Goal: Communication & Community: Answer question/provide support

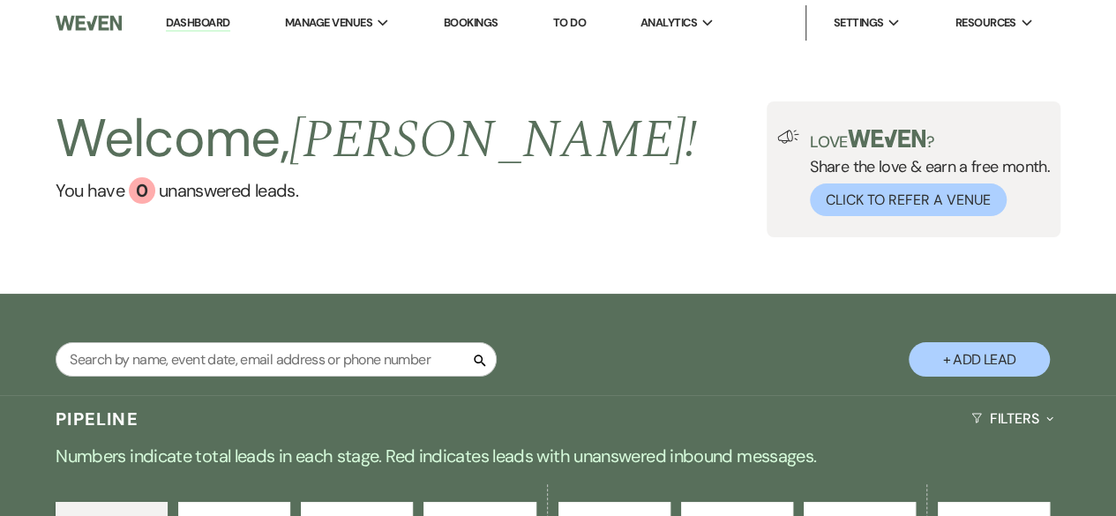
click at [968, 355] on button "+ Add Lead" at bounding box center [979, 359] width 141 height 34
select select "496"
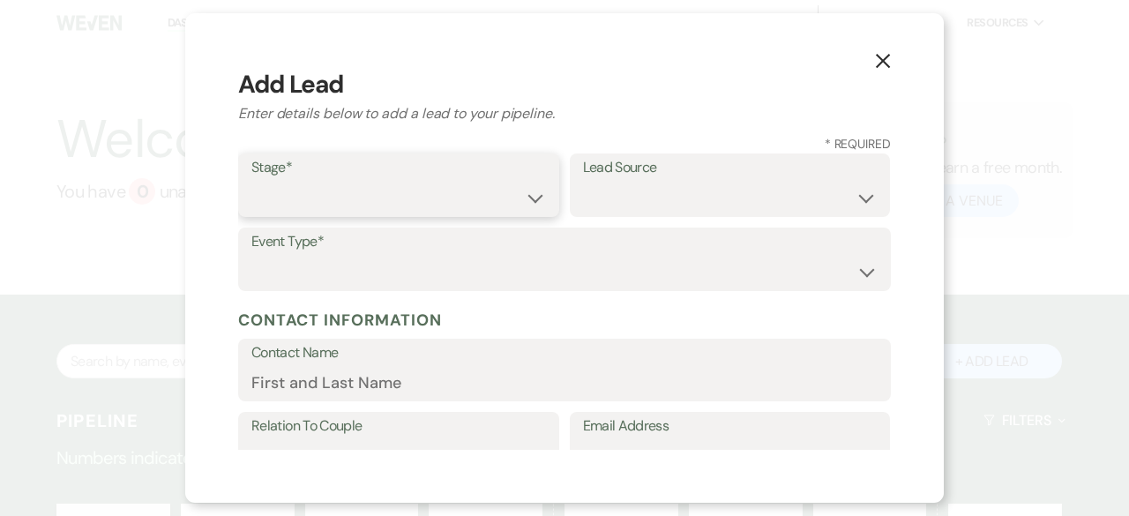
click at [426, 197] on select "Inquiry Follow Up Tour Requested Tour Confirmed Toured Proposal Sent Booked Lost" at bounding box center [398, 198] width 295 height 34
select select "1"
click at [251, 181] on select "Inquiry Follow Up Tour Requested Tour Confirmed Toured Proposal Sent Booked Lost" at bounding box center [398, 198] width 295 height 34
click at [677, 191] on select "Weven Venue Website Instagram Facebook Pinterest Google The Knot Wedding Wire H…" at bounding box center [730, 198] width 295 height 34
select select "6"
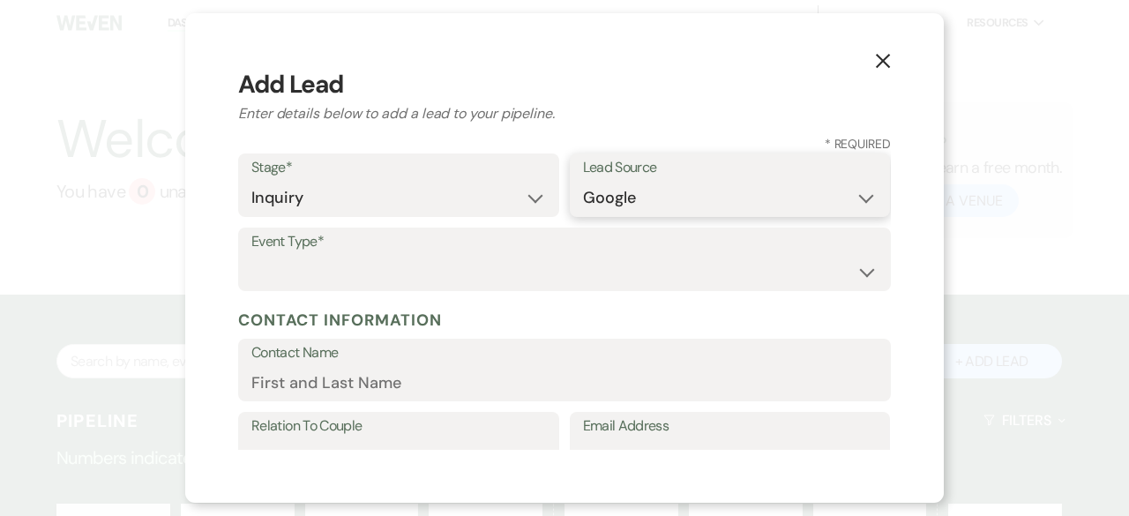
click at [583, 181] on select "Weven Venue Website Instagram Facebook Pinterest Google The Knot Wedding Wire H…" at bounding box center [730, 198] width 295 height 34
click at [314, 269] on select "Wedding Anniversary Party Baby Shower Bachelorette / Bachelor Party Birthday Pa…" at bounding box center [564, 272] width 626 height 34
select select "9"
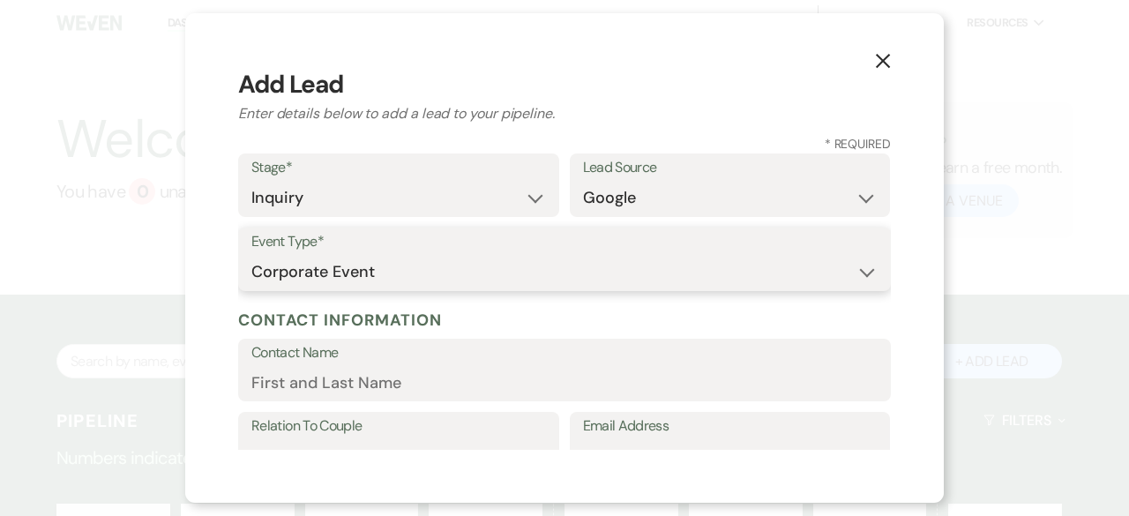
click at [251, 255] on select "Wedding Anniversary Party Baby Shower Bachelorette / Bachelor Party Birthday Pa…" at bounding box center [564, 272] width 626 height 34
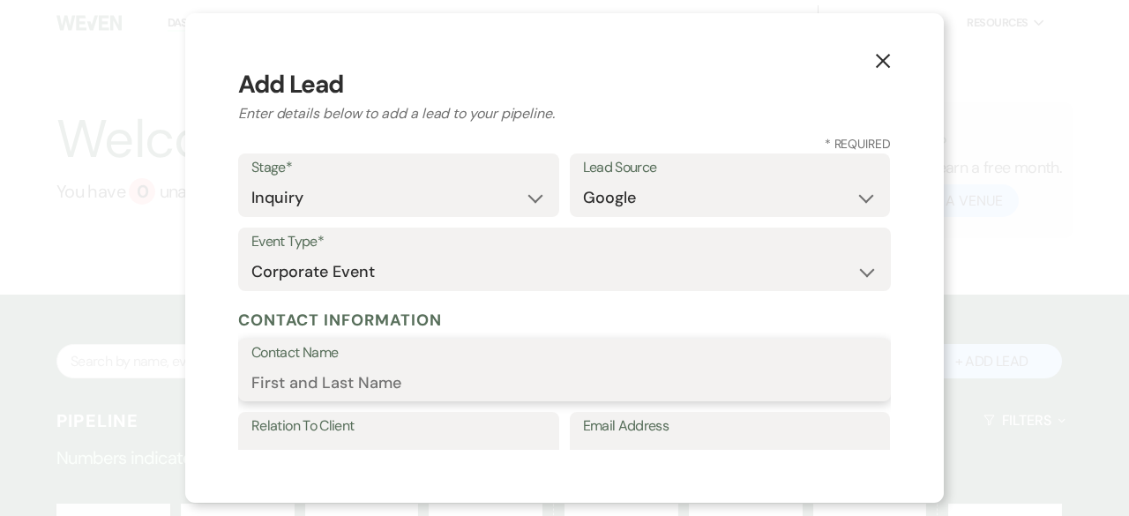
click at [363, 367] on input "Contact Name" at bounding box center [564, 382] width 626 height 34
type input "[PERSON_NAME]"
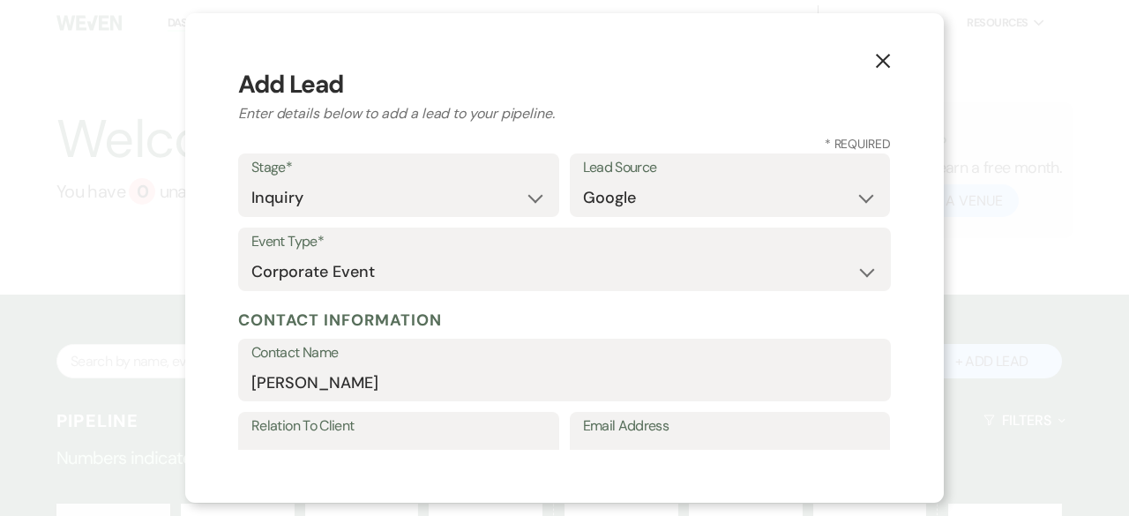
click at [460, 426] on label "Relation To Client" at bounding box center [398, 427] width 295 height 26
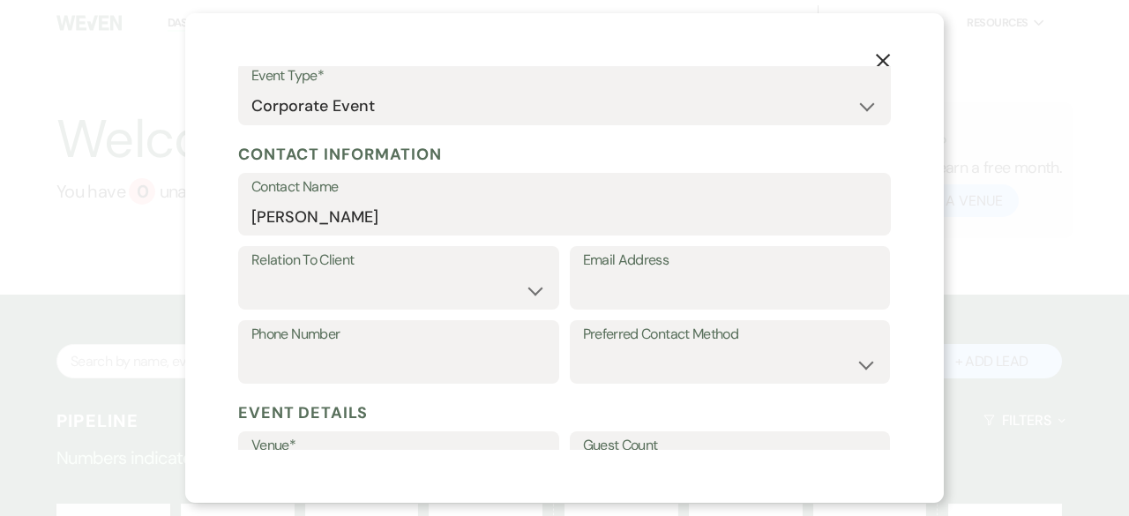
scroll to position [178, 0]
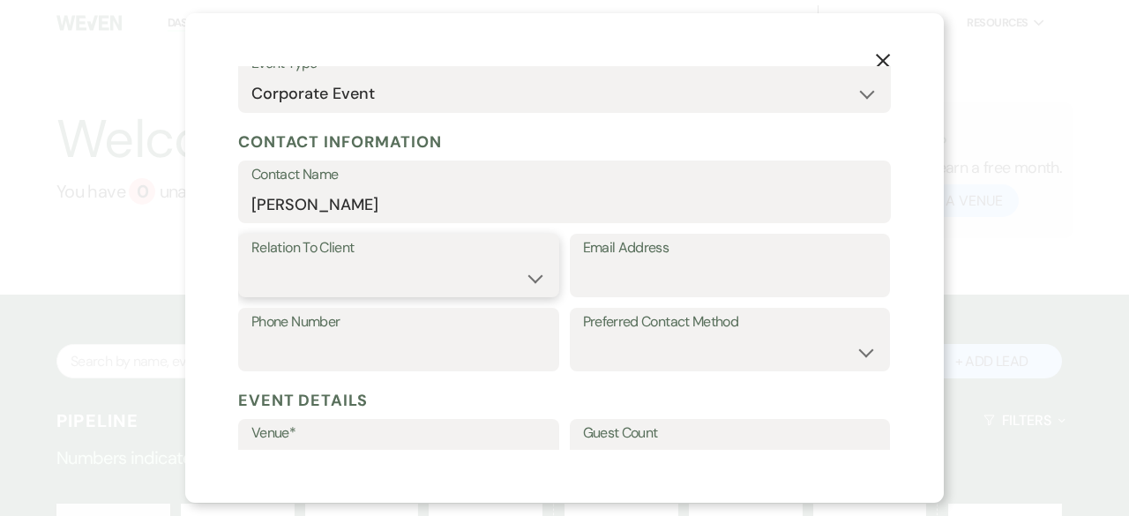
click at [527, 289] on select "Client Event Planner Parent of Client Family Member Friend Other" at bounding box center [398, 278] width 295 height 34
select select "1"
click at [251, 261] on select "Client Event Planner Parent of Client Family Member Friend Other" at bounding box center [398, 278] width 295 height 34
click at [604, 280] on input "Email Address" at bounding box center [730, 278] width 295 height 34
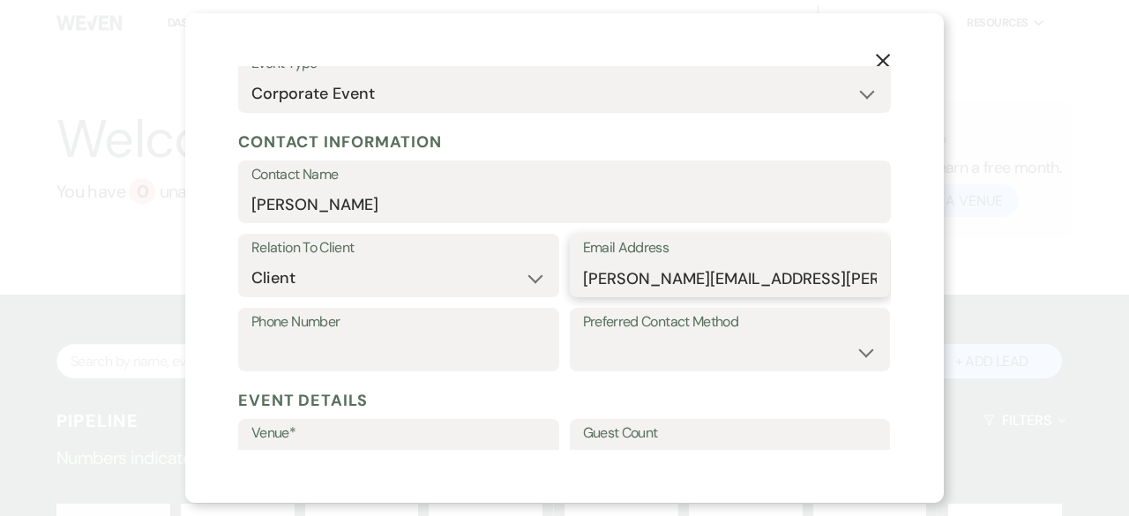
type input "[PERSON_NAME][EMAIL_ADDRESS][PERSON_NAME][DOMAIN_NAME]"
click at [376, 346] on input "Phone Number" at bounding box center [398, 352] width 295 height 34
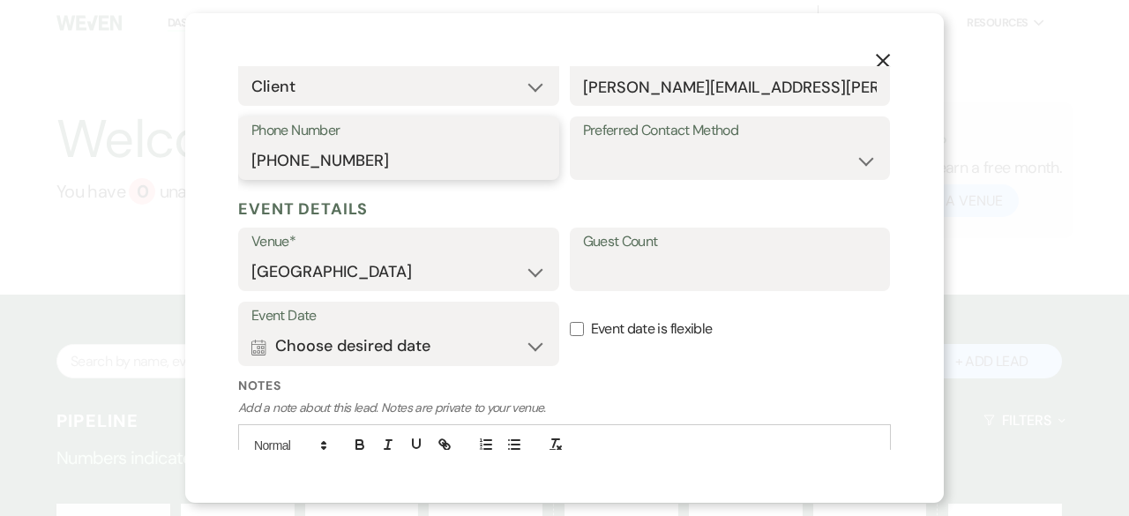
scroll to position [373, 0]
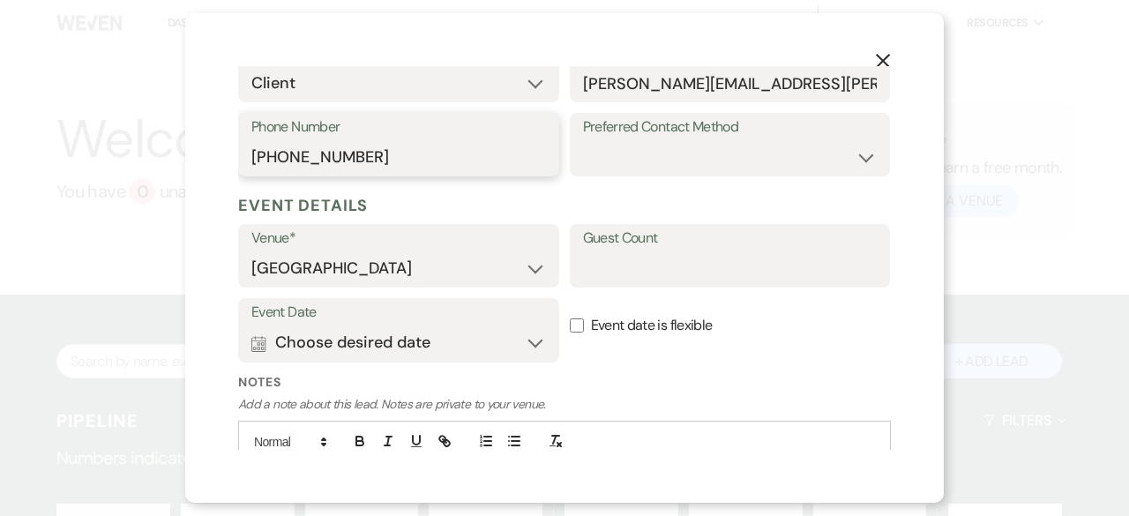
type input "[PHONE_NUMBER]"
click at [706, 269] on input "Guest Count" at bounding box center [730, 268] width 295 height 34
type input "45-50"
click at [527, 338] on button "Calendar Choose desired date Expand" at bounding box center [398, 342] width 295 height 35
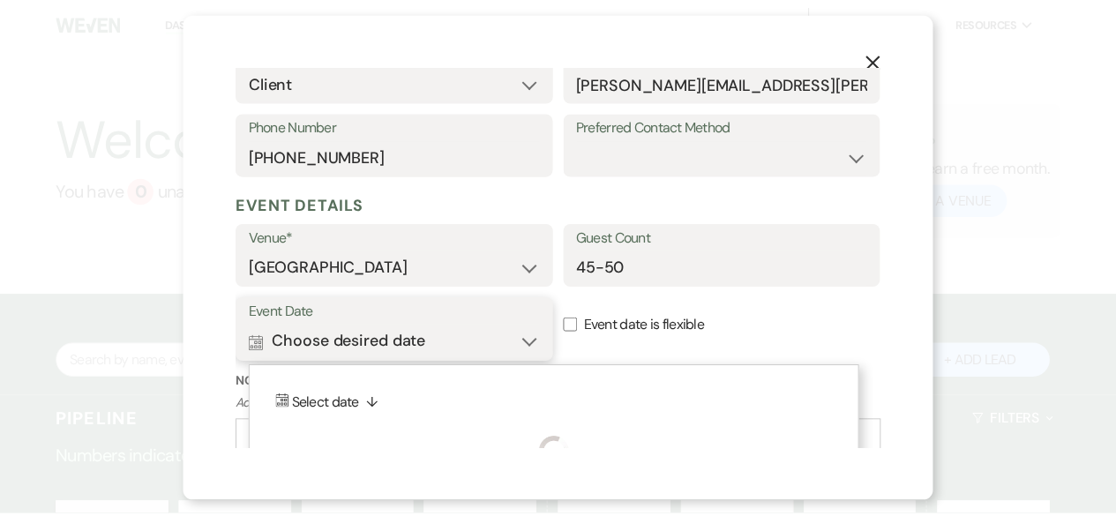
scroll to position [480, 0]
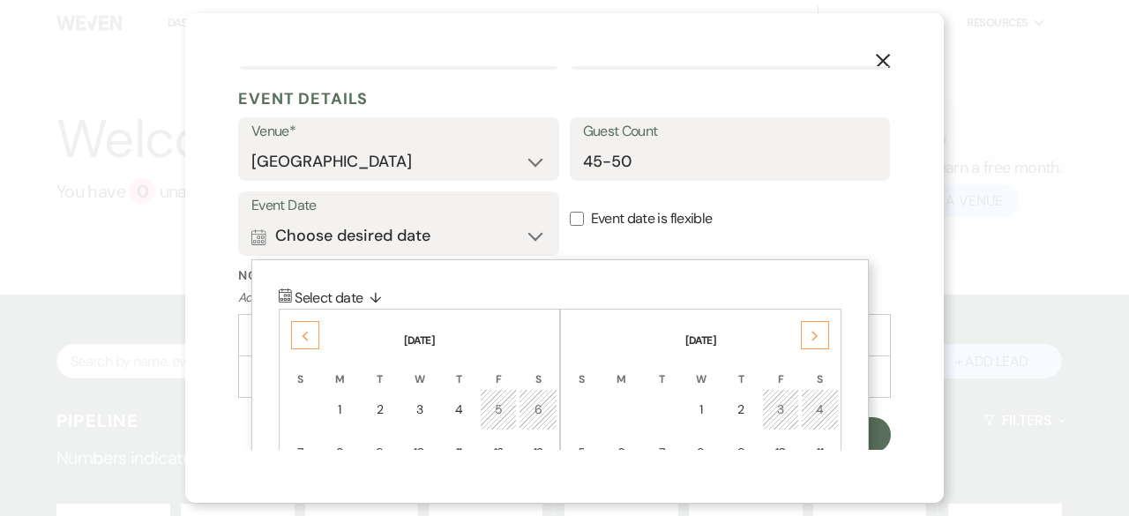
click at [812, 331] on icon "Next" at bounding box center [815, 336] width 9 height 11
click at [739, 413] on div "4" at bounding box center [740, 409] width 15 height 19
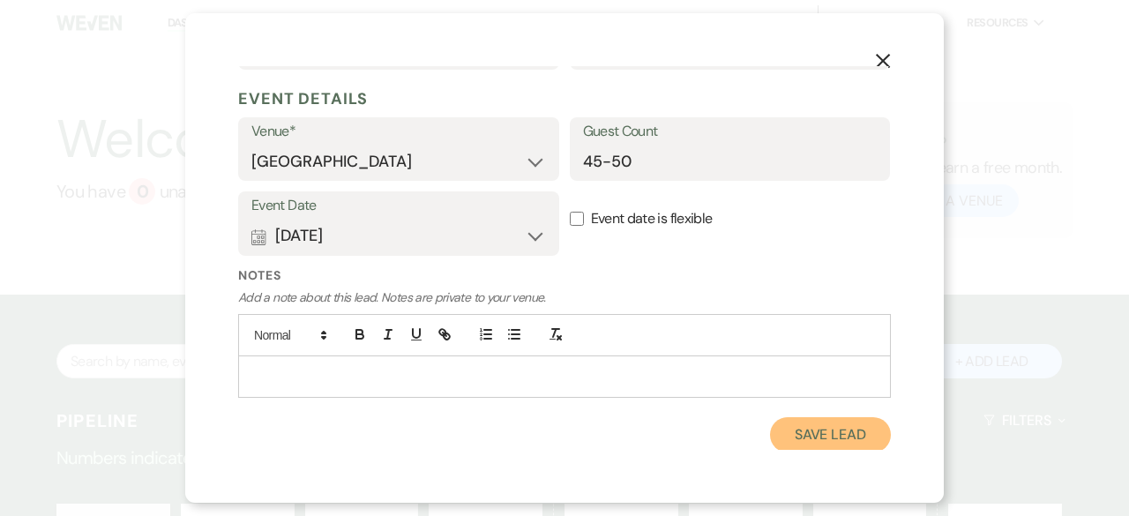
click at [813, 437] on button "Save Lead" at bounding box center [830, 434] width 121 height 35
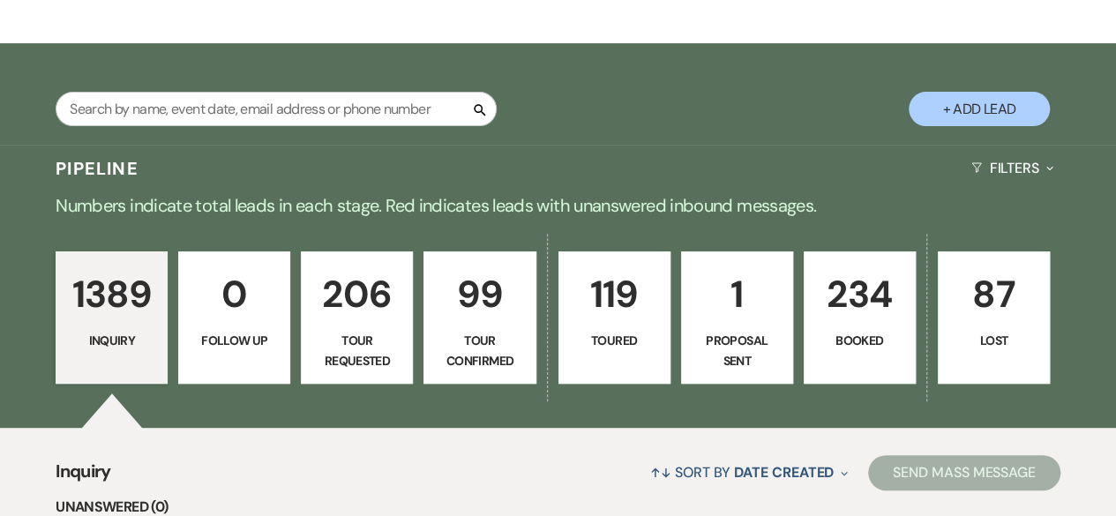
scroll to position [254, 0]
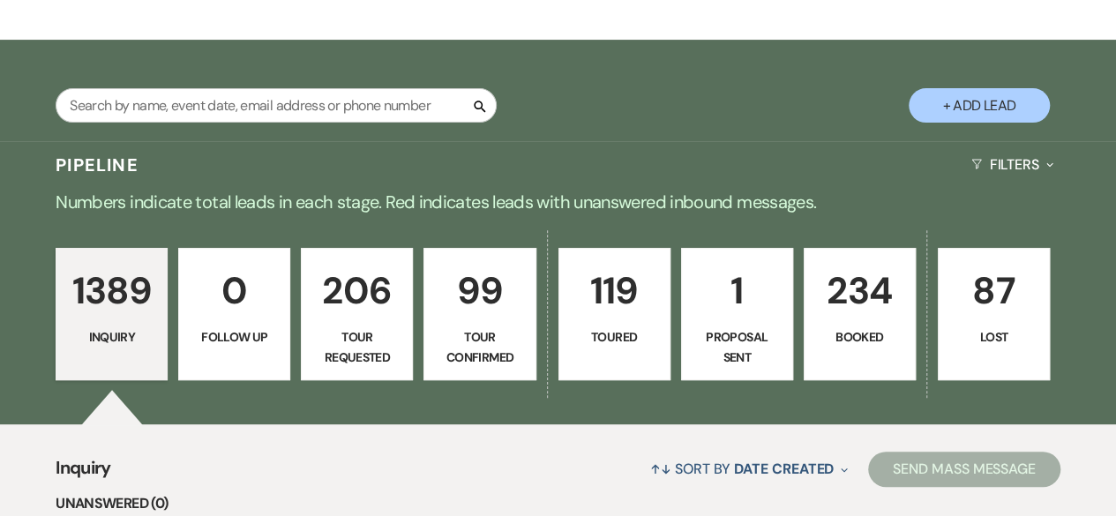
click at [104, 310] on p "1389" at bounding box center [111, 290] width 89 height 59
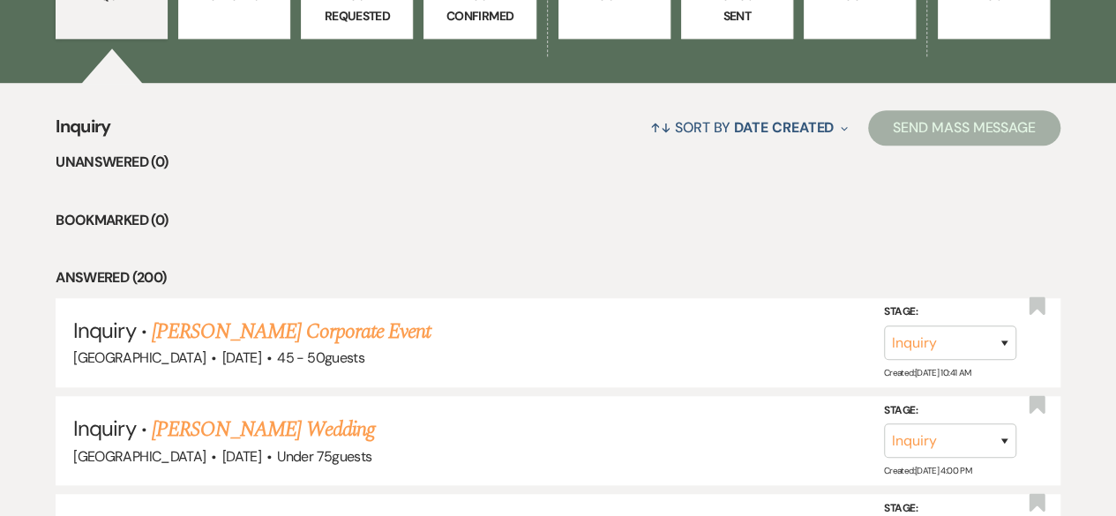
scroll to position [619, 0]
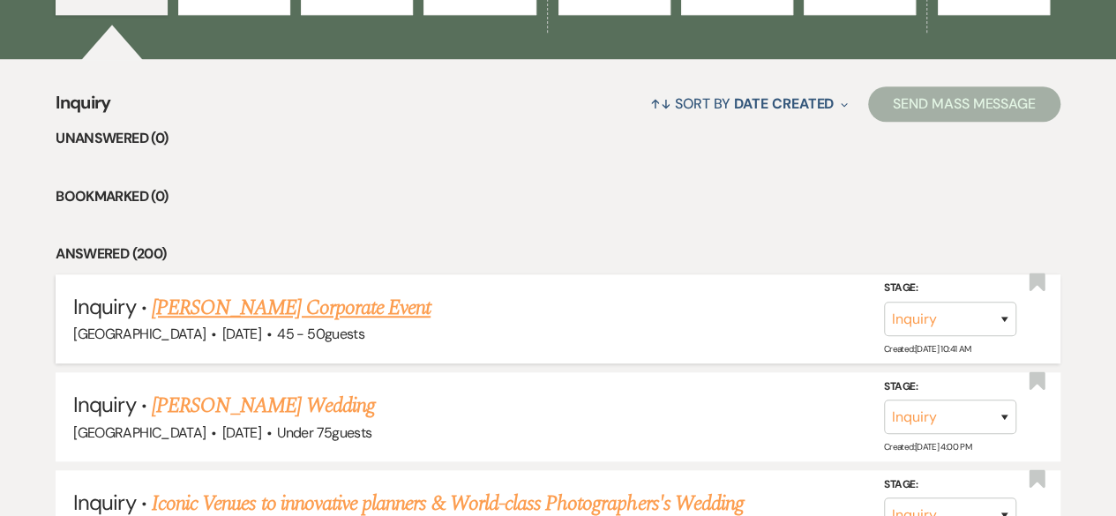
click at [296, 299] on link "[PERSON_NAME] Corporate Event" at bounding box center [291, 308] width 279 height 32
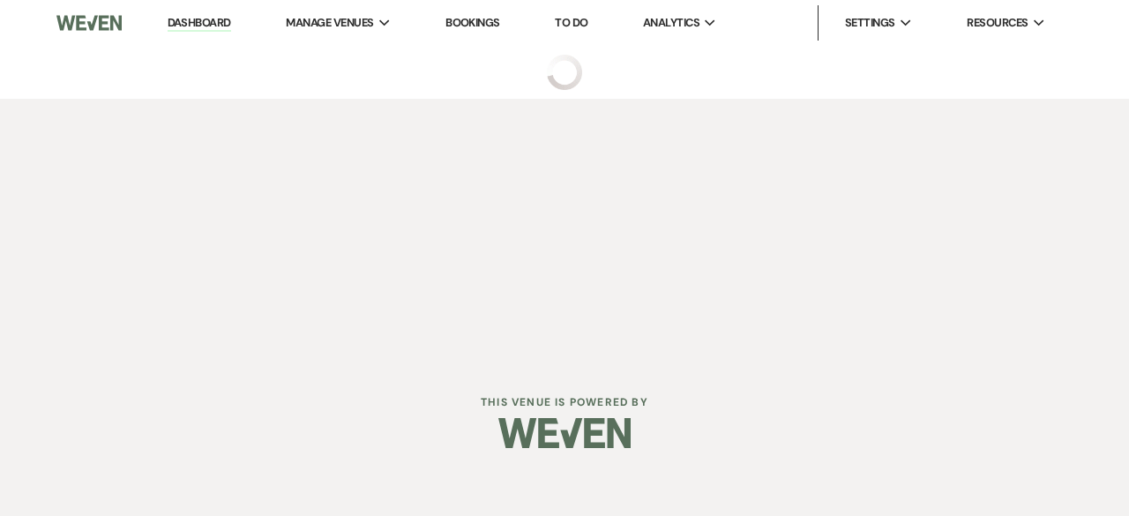
select select "6"
select select "9"
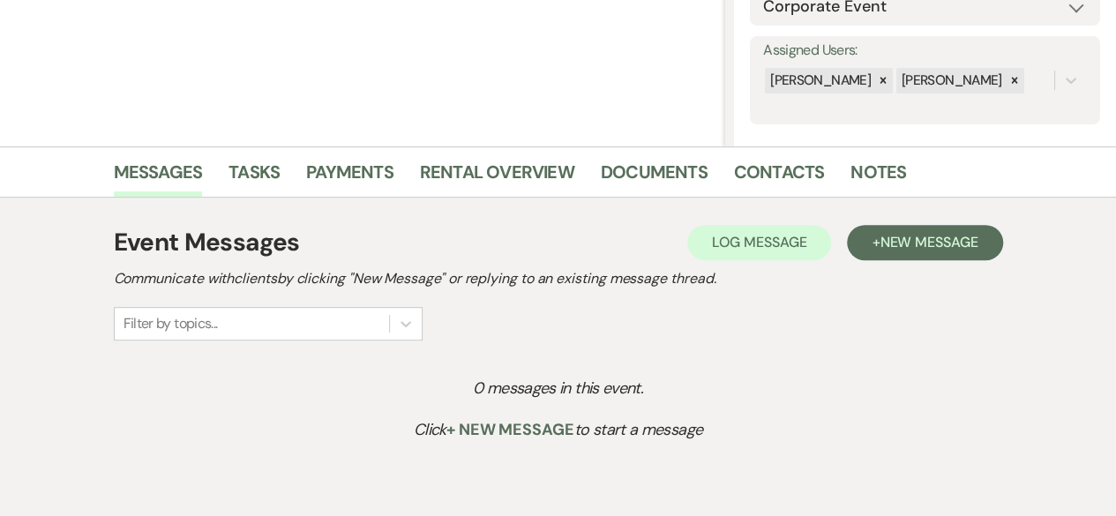
scroll to position [299, 0]
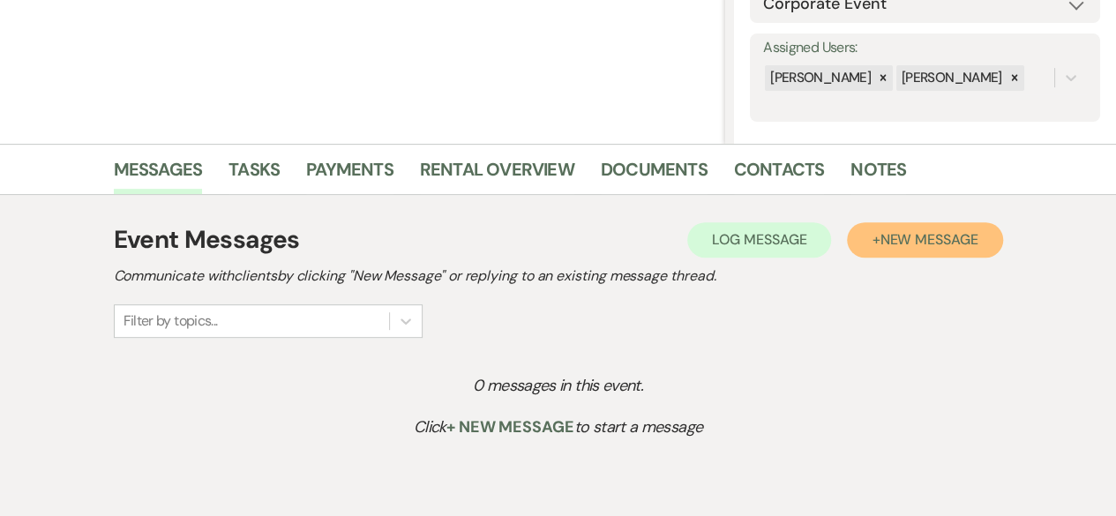
click at [893, 240] on span "New Message" at bounding box center [928, 239] width 98 height 19
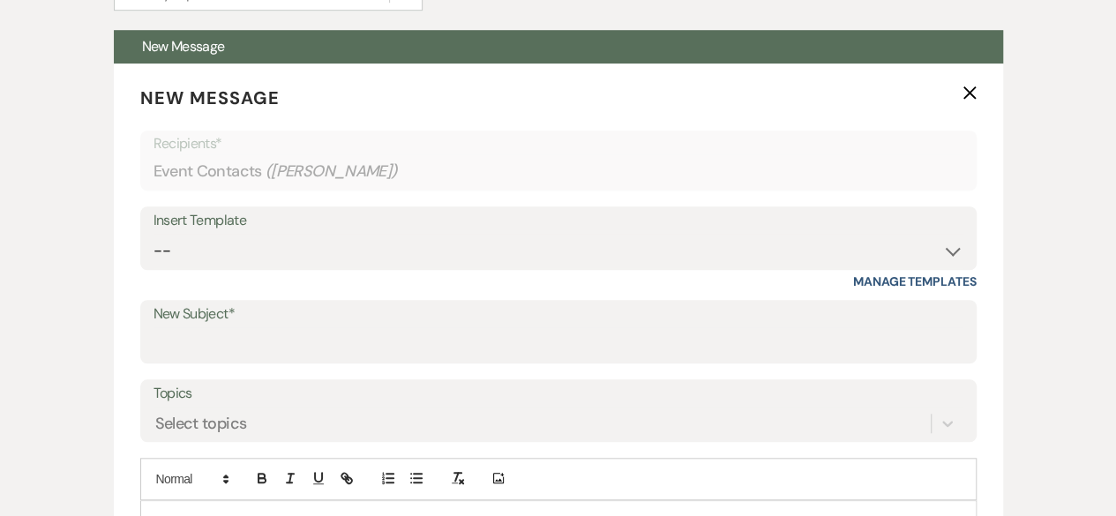
scroll to position [632, 0]
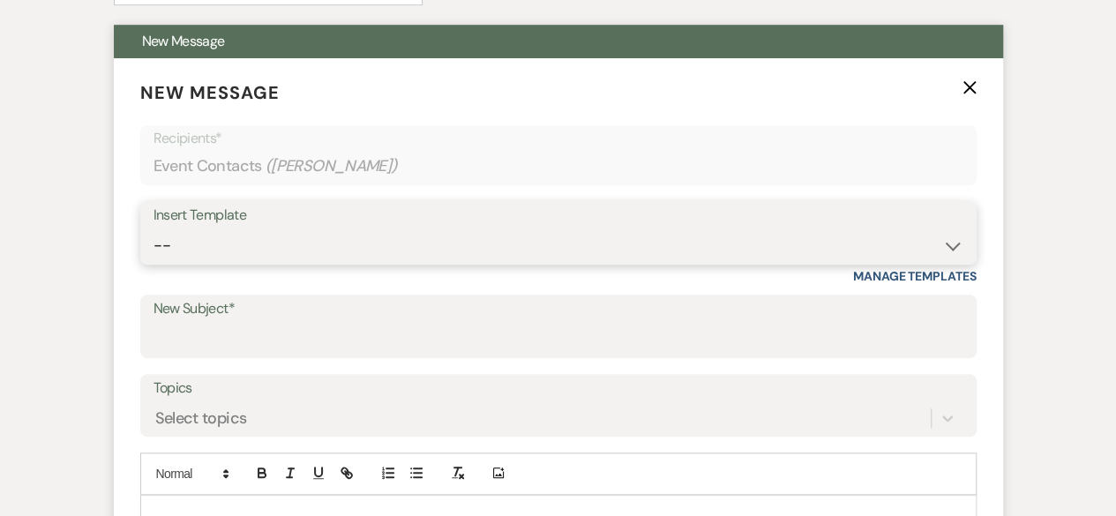
click at [709, 244] on select "-- Weven Planning Portal Introduction (Booked Events) Tour Request Response Fol…" at bounding box center [558, 245] width 810 height 34
select select "526"
click at [153, 228] on select "-- Weven Planning Portal Introduction (Booked Events) Tour Request Response Fol…" at bounding box center [558, 245] width 810 height 34
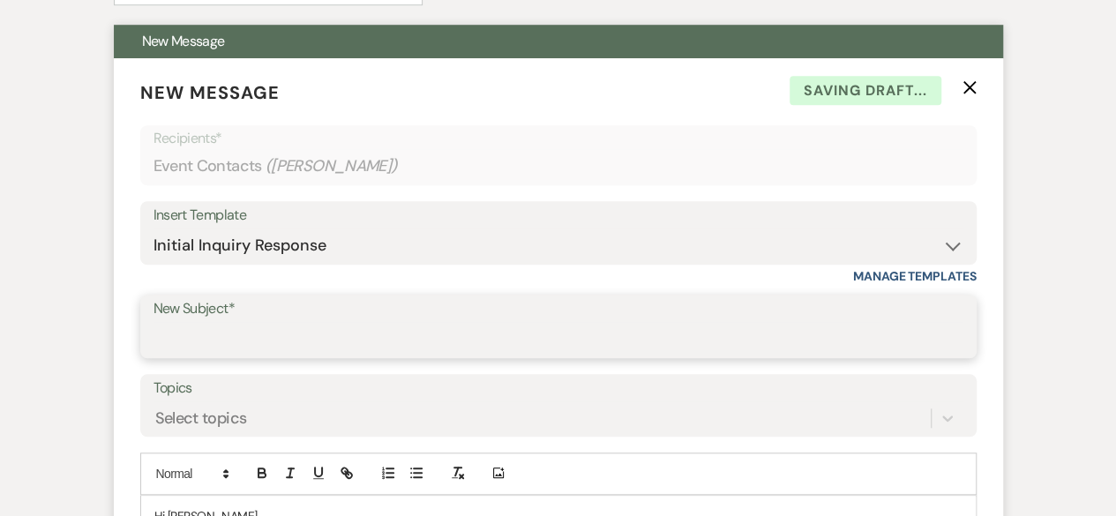
click at [239, 324] on input "New Subject*" at bounding box center [558, 339] width 810 height 34
type input "[GEOGRAPHIC_DATA] information"
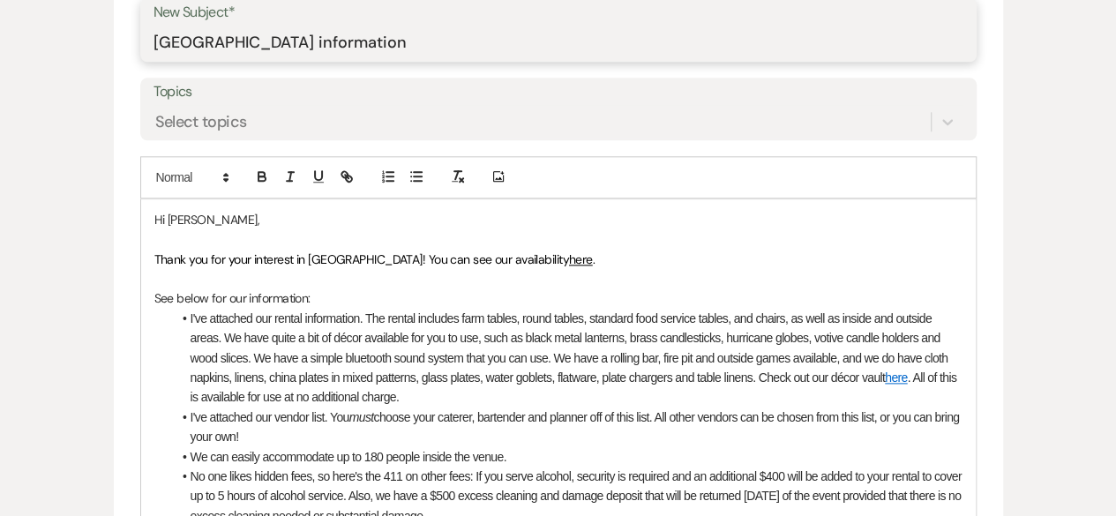
scroll to position [931, 0]
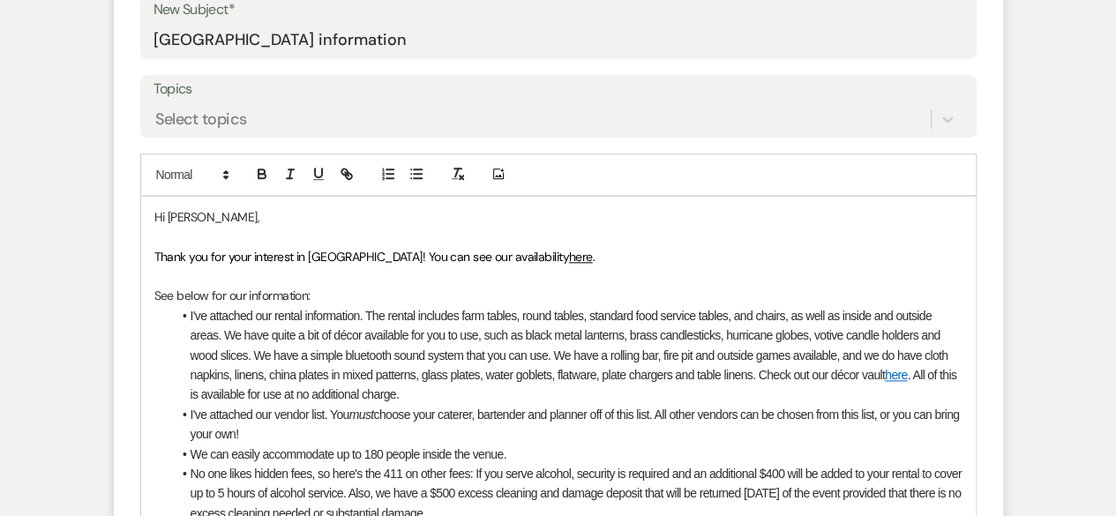
click at [252, 257] on span "Thank you for your interest in [GEOGRAPHIC_DATA]! You can see our availability" at bounding box center [361, 257] width 415 height 16
click at [437, 254] on span "Thank you for your call and interest in [GEOGRAPHIC_DATA]! You can see our avai…" at bounding box center [383, 257] width 459 height 16
click at [392, 269] on p at bounding box center [558, 275] width 808 height 19
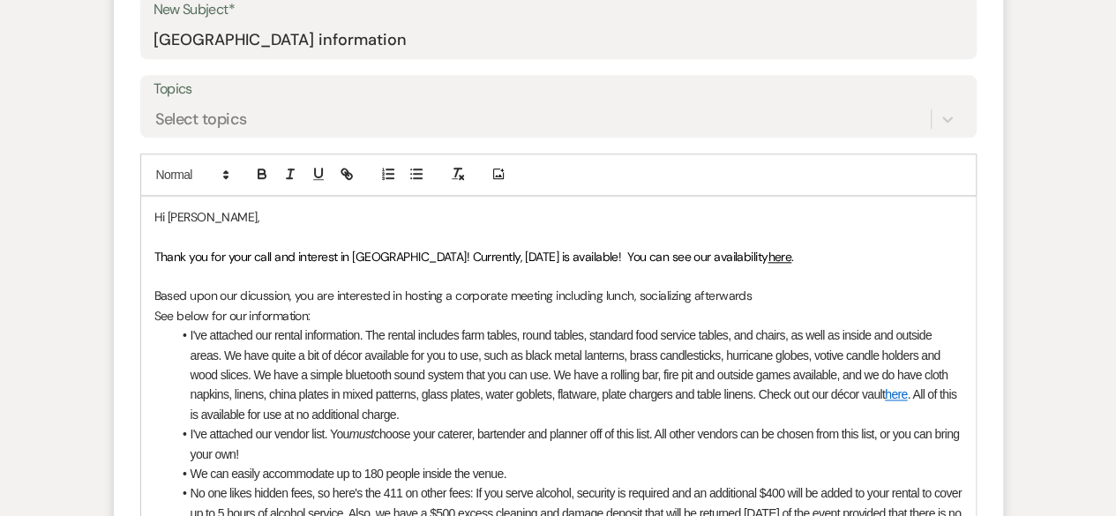
click at [604, 296] on p "Based upon our dicussion, you are interested in hosting a corporate meeting inc…" at bounding box center [558, 295] width 808 height 19
click at [711, 298] on p "Based upon our dicussion, you are interested in hosting a corporate meeting inc…" at bounding box center [558, 295] width 808 height 19
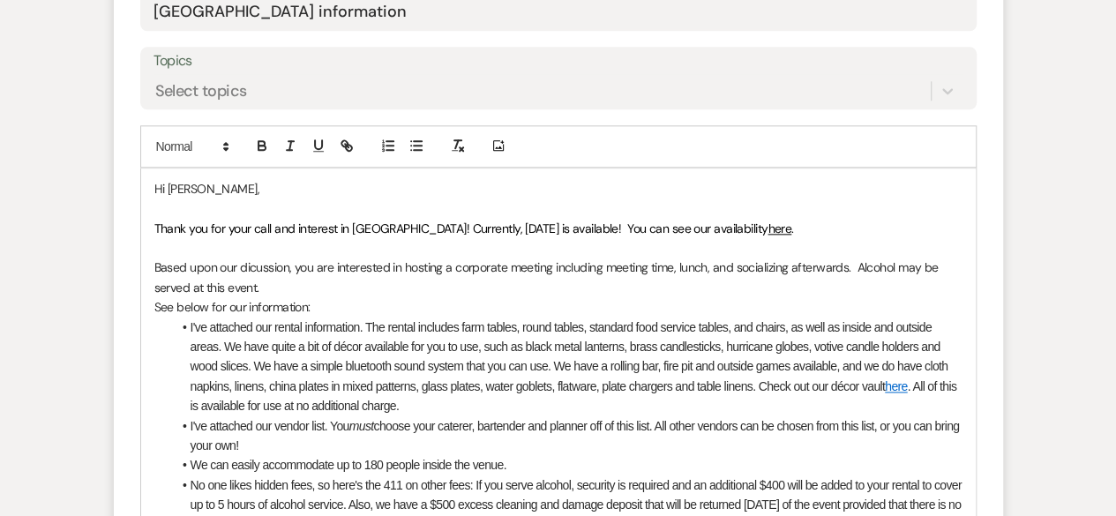
scroll to position [1015, 0]
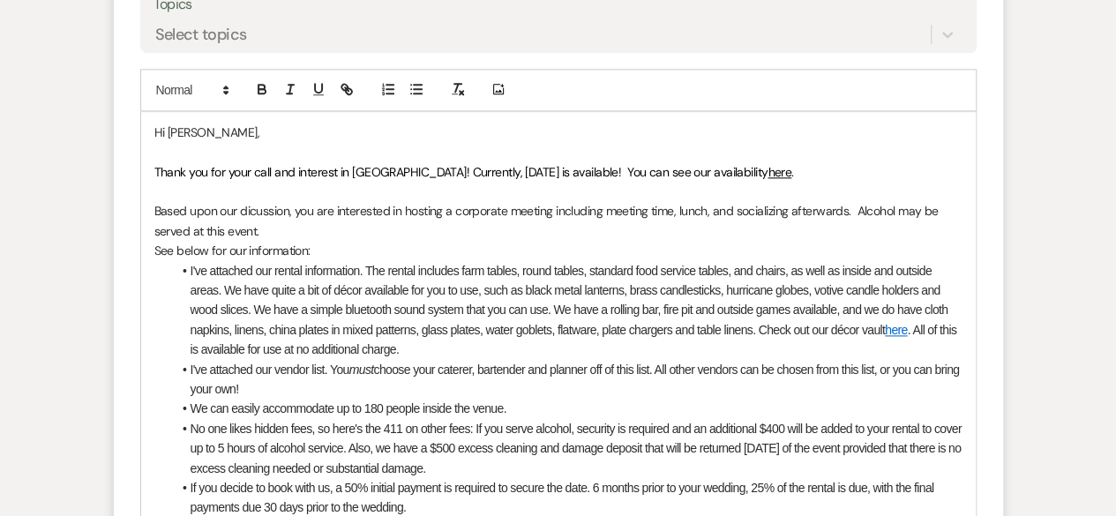
click at [769, 430] on li "No one likes hidden fees, so here's the 411 on other fees: If you serve alcohol…" at bounding box center [567, 448] width 790 height 59
click at [221, 449] on li "No one likes hidden fees, so here's the 411 on other fees: If you serve alcohol…" at bounding box center [567, 448] width 790 height 59
click at [280, 225] on p "Based upon our dicussion, you are interested in hosting a corporate meeting inc…" at bounding box center [558, 221] width 808 height 40
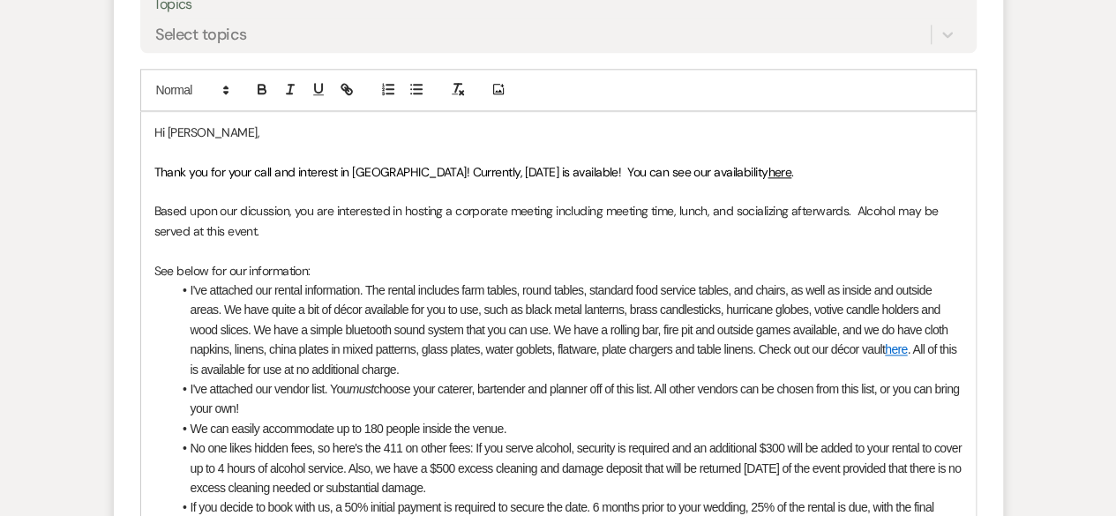
click at [273, 287] on li "I've attached our rental information. The rental includes farm tables, round ta…" at bounding box center [567, 329] width 790 height 99
click at [446, 389] on li "I've attached our vendor list. You must choose your caterer, bartender and plan…" at bounding box center [567, 399] width 790 height 40
click at [493, 393] on li "I've attached our vendor list. You must choose your bartender and planner off o…" at bounding box center [567, 399] width 790 height 40
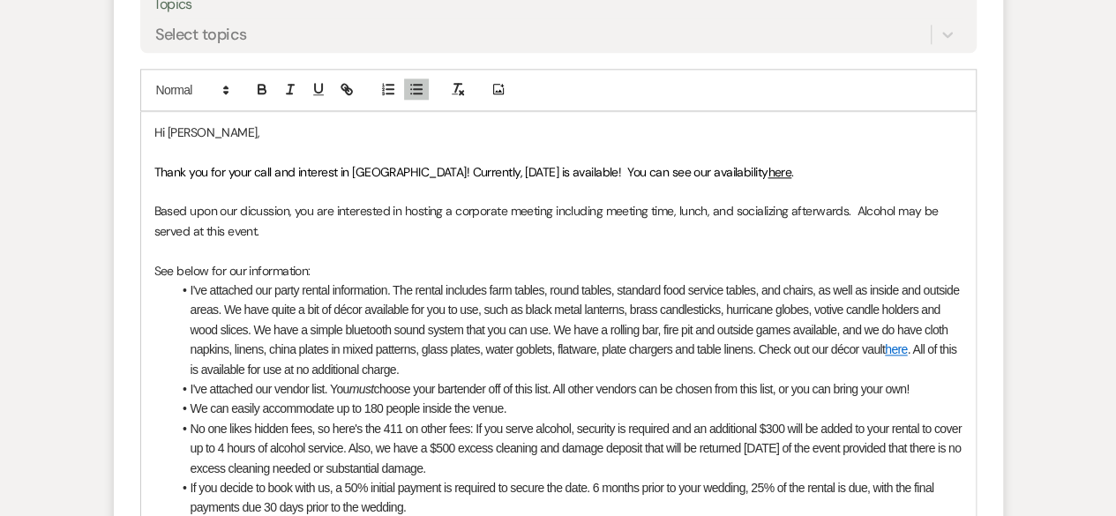
click at [560, 389] on li "I've attached our vendor list. You must choose your bartender off of this list.…" at bounding box center [567, 388] width 790 height 19
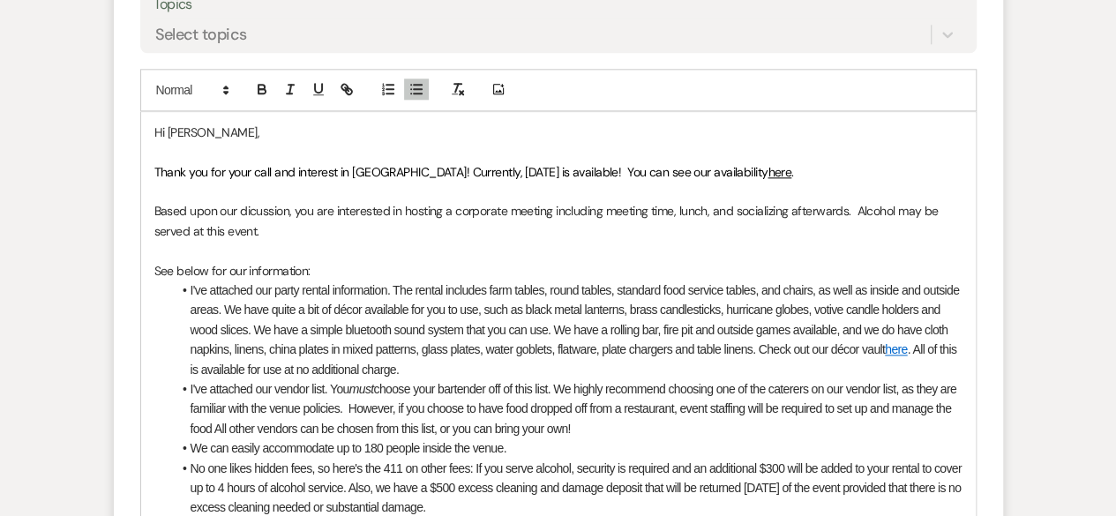
click at [216, 426] on li "I've attached our vendor list. You must choose your bartender off of this list.…" at bounding box center [567, 408] width 790 height 59
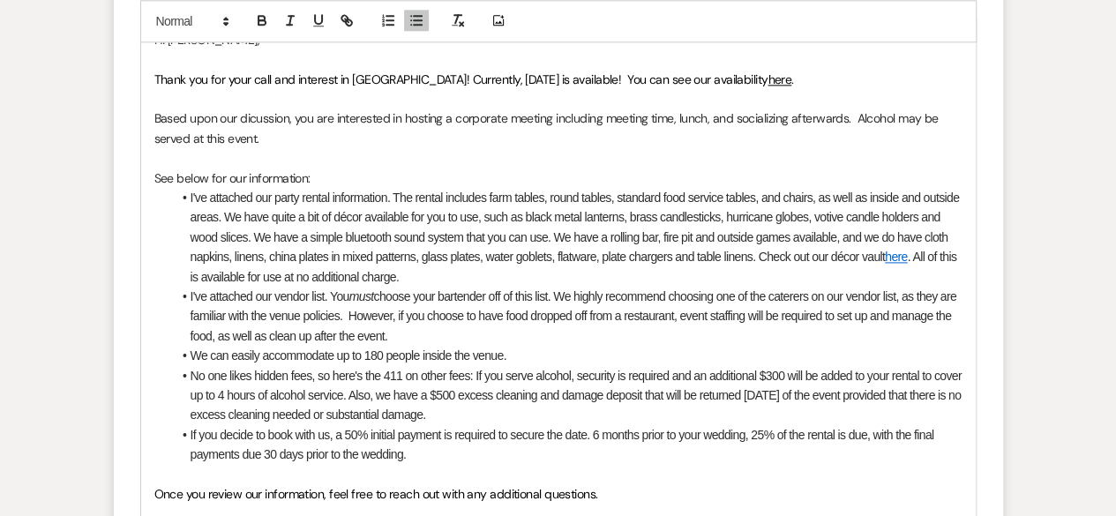
scroll to position [1128, 0]
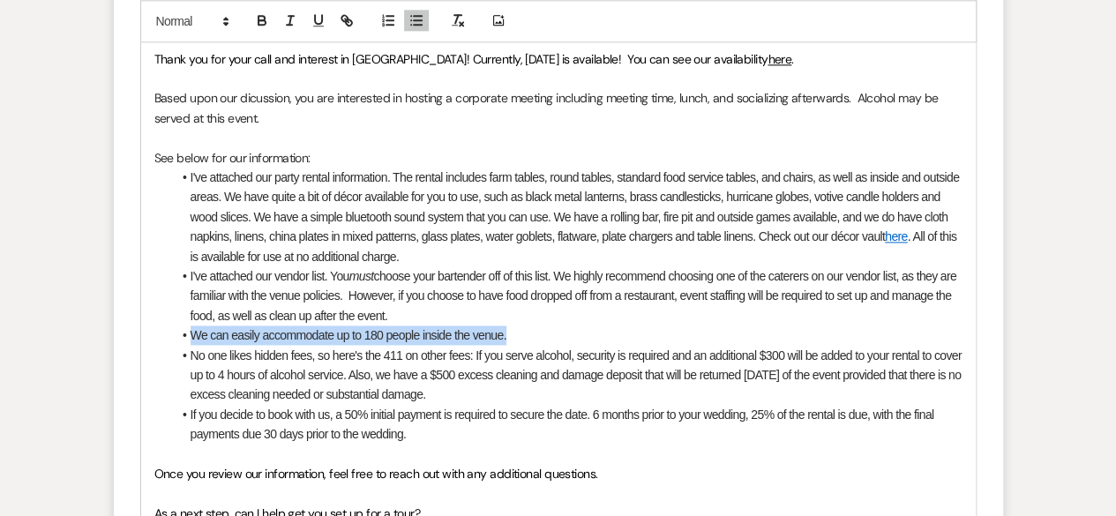
drag, startPoint x: 192, startPoint y: 336, endPoint x: 522, endPoint y: 330, distance: 329.9
click at [522, 330] on li "We can easily accommodate up to 180 people inside the venue." at bounding box center [567, 334] width 790 height 19
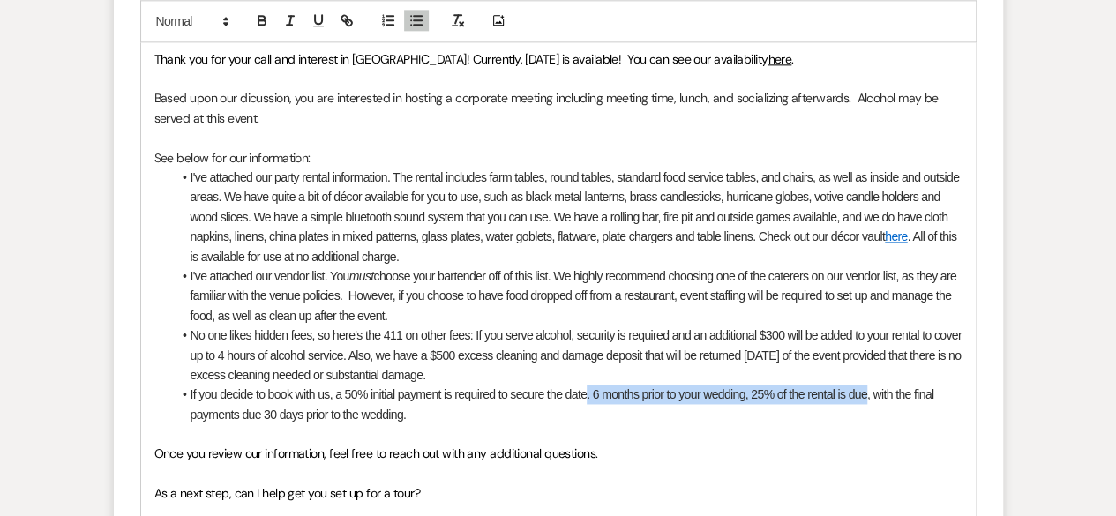
drag, startPoint x: 587, startPoint y: 398, endPoint x: 866, endPoint y: 393, distance: 279.6
click at [866, 393] on li "If you decide to book with us, a 50% initial payment is required to secure the …" at bounding box center [567, 405] width 790 height 40
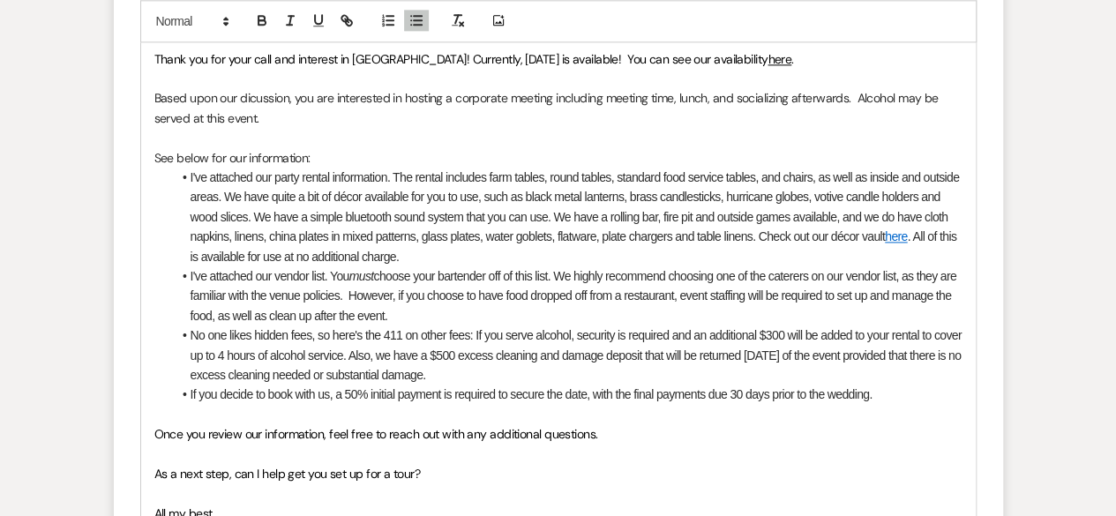
click at [845, 389] on li "If you decide to book with us, a 50% initial payment is required to secure the …" at bounding box center [567, 394] width 790 height 19
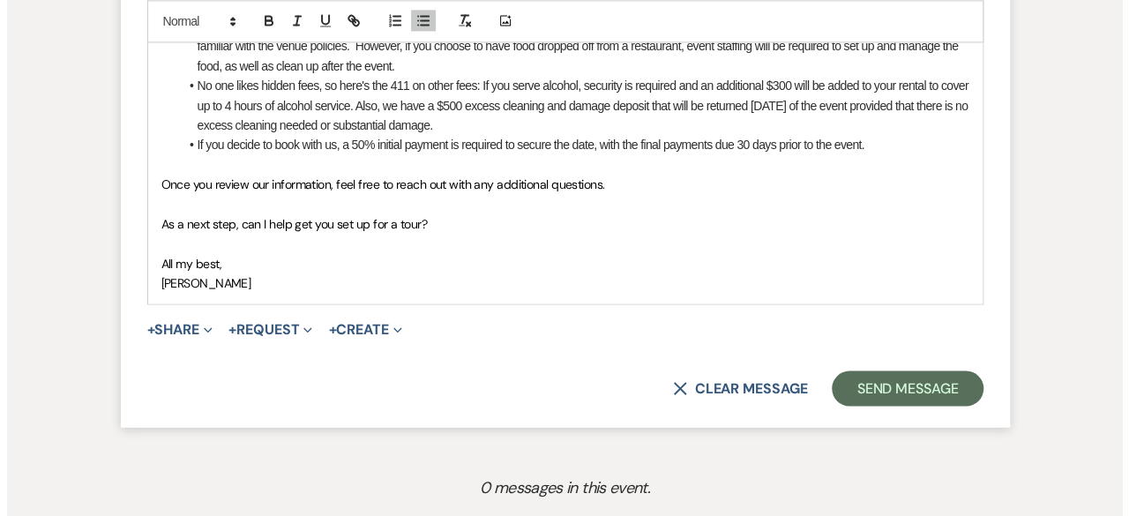
scroll to position [1386, 0]
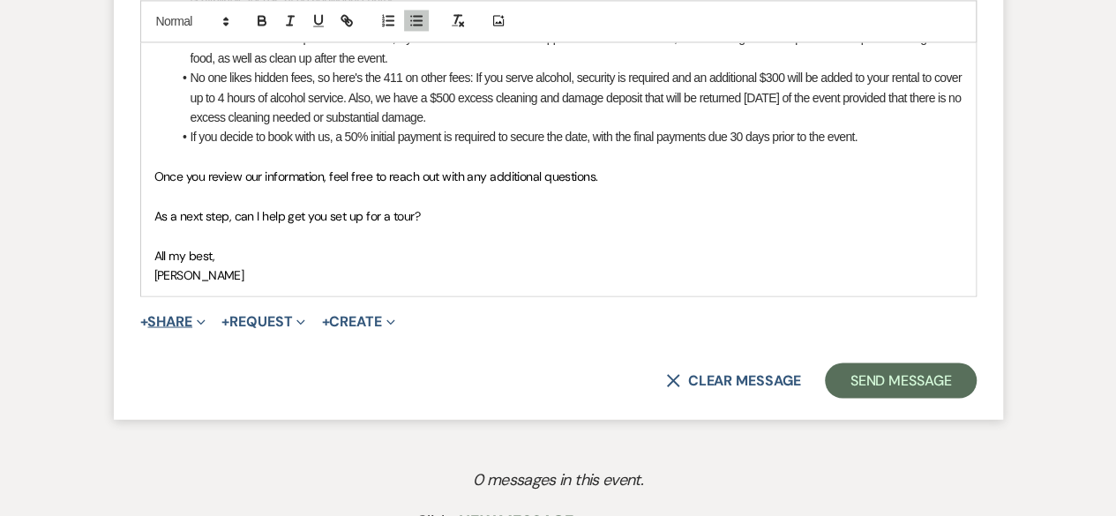
click at [188, 317] on button "+ Share Expand" at bounding box center [173, 321] width 66 height 14
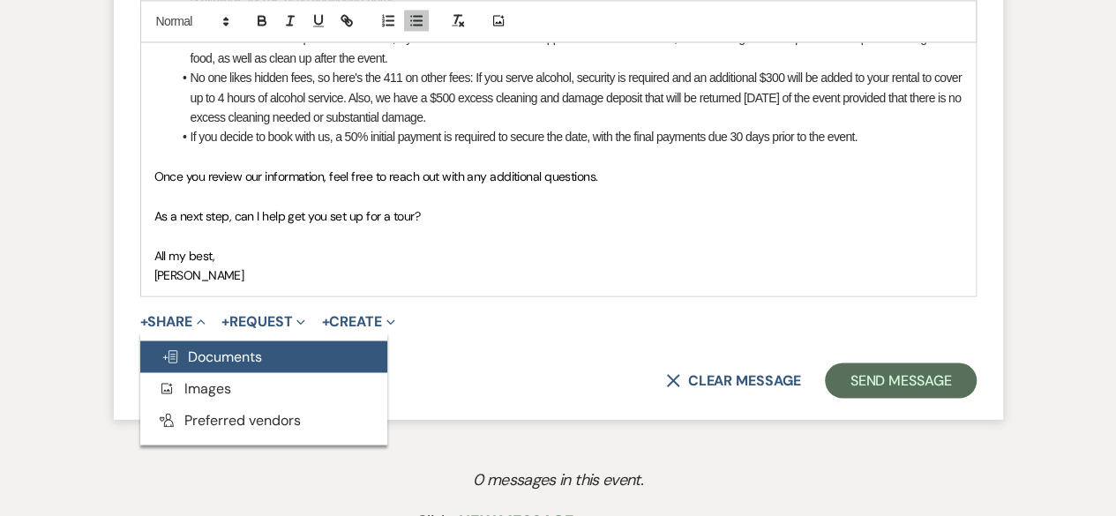
click at [194, 363] on span "Doc Upload Documents" at bounding box center [211, 356] width 101 height 19
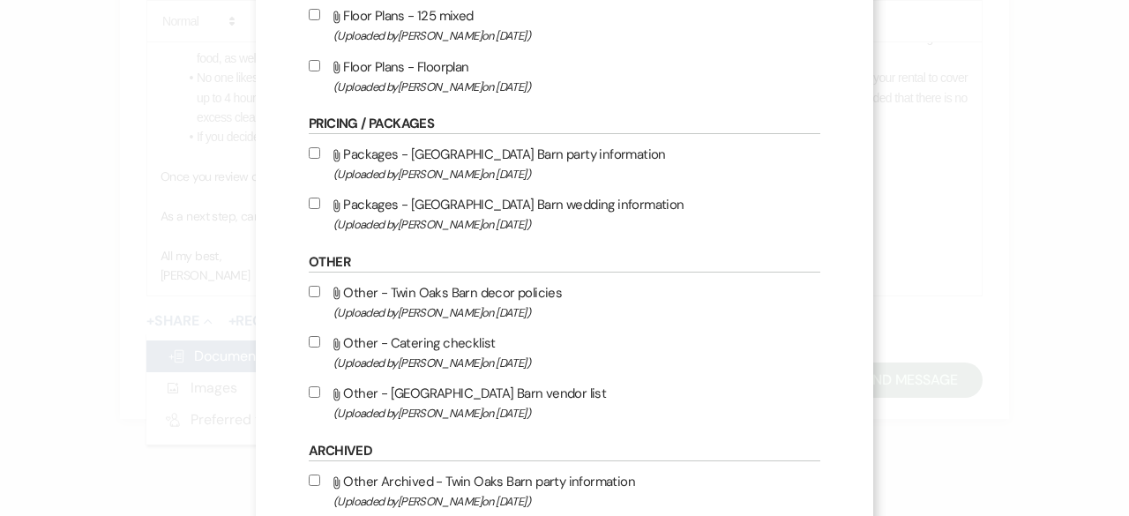
scroll to position [576, 0]
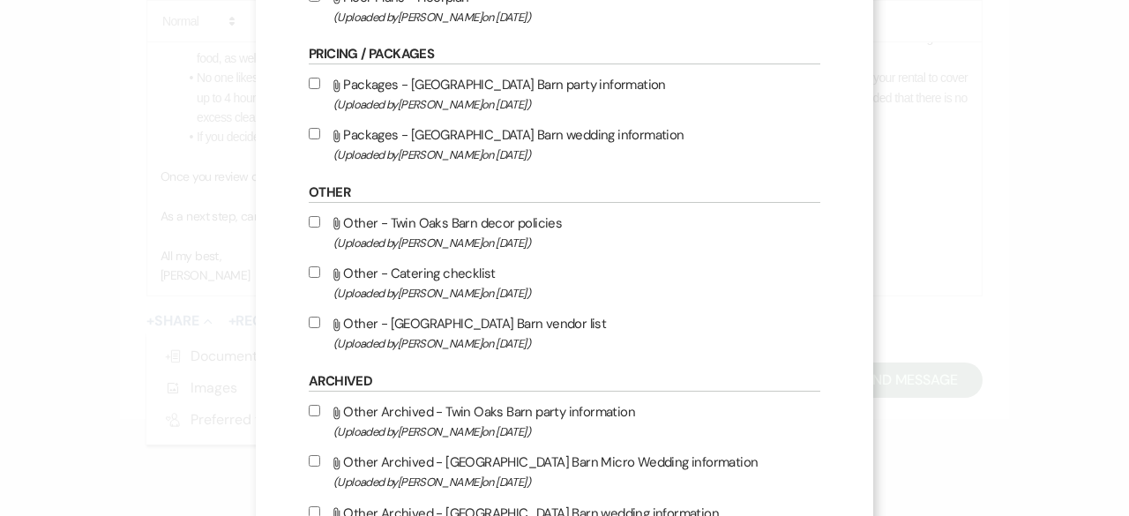
click at [309, 321] on input "Attach File Other - [GEOGRAPHIC_DATA] vendor list (Uploaded by [PERSON_NAME] on…" at bounding box center [314, 322] width 11 height 11
checkbox input "true"
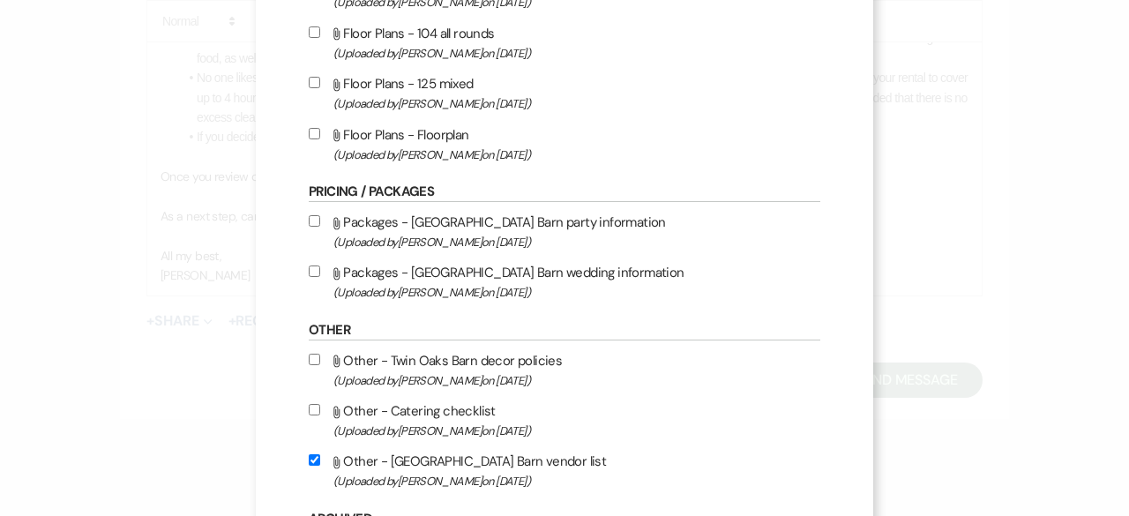
scroll to position [440, 0]
click at [309, 217] on input "Attach File Packages - Twin Oaks Barn party information (Uploaded by [PERSON_NA…" at bounding box center [314, 218] width 11 height 11
checkbox input "true"
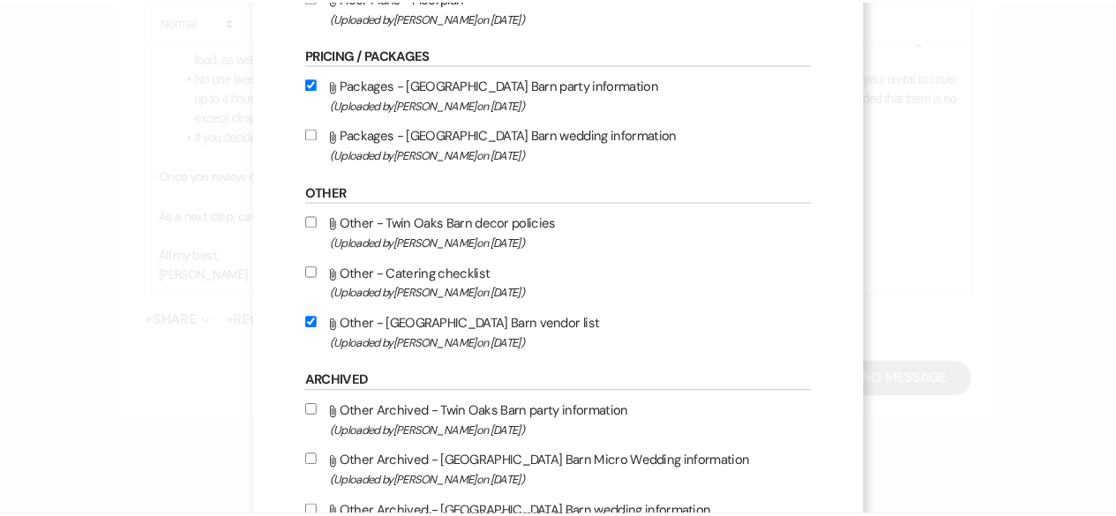
scroll to position [707, 0]
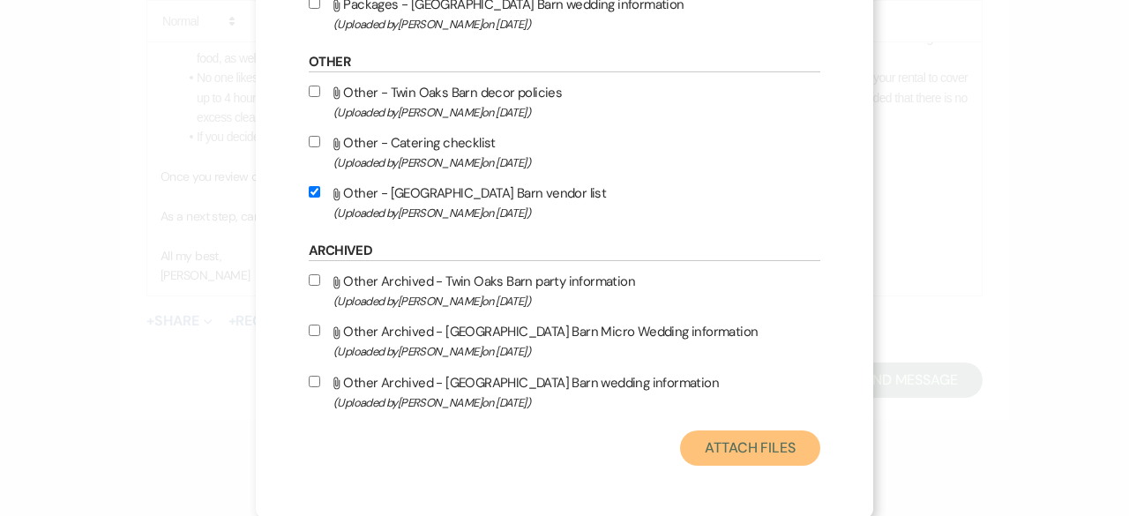
click at [764, 445] on button "Attach Files" at bounding box center [750, 447] width 140 height 35
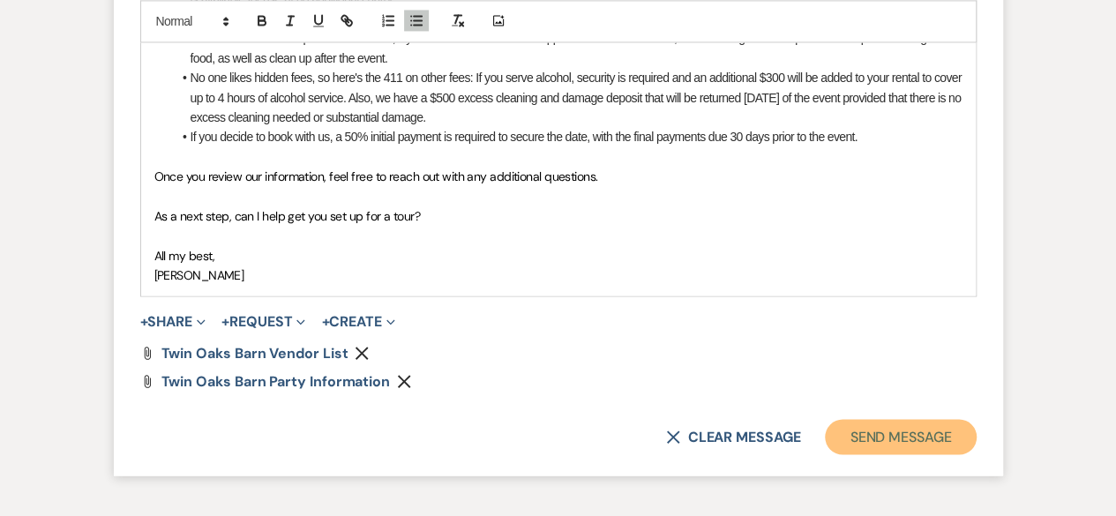
click at [892, 429] on button "Send Message" at bounding box center [900, 436] width 151 height 35
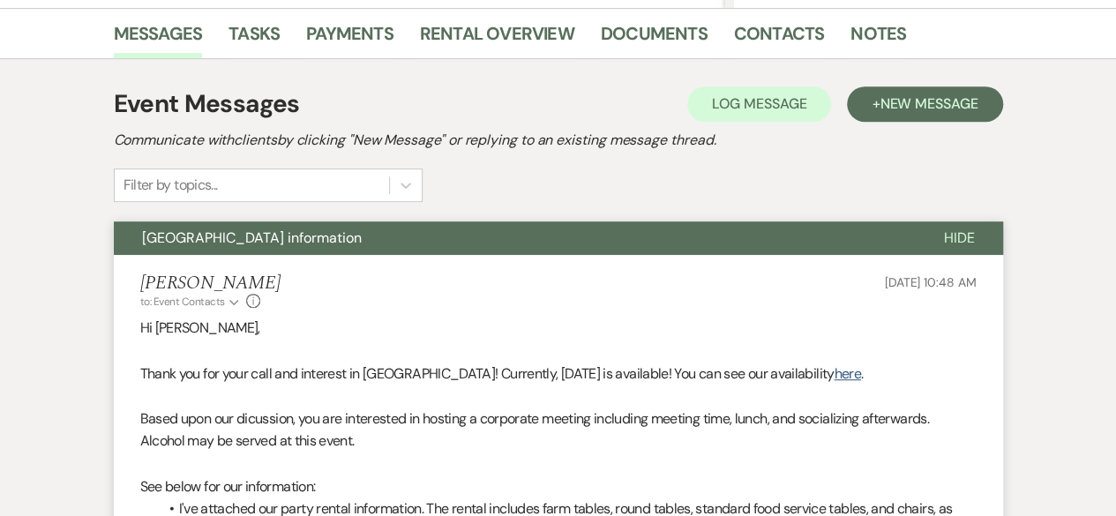
scroll to position [434, 0]
